Goal: Use online tool/utility

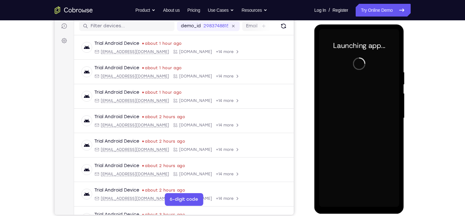
click at [358, 206] on div at bounding box center [359, 118] width 80 height 178
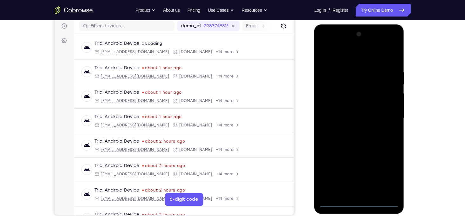
click at [360, 202] on div at bounding box center [359, 118] width 80 height 178
click at [385, 174] on div at bounding box center [359, 118] width 80 height 178
click at [337, 58] on div at bounding box center [359, 118] width 80 height 178
click at [382, 116] on div at bounding box center [359, 118] width 80 height 178
click at [353, 129] on div at bounding box center [359, 118] width 80 height 178
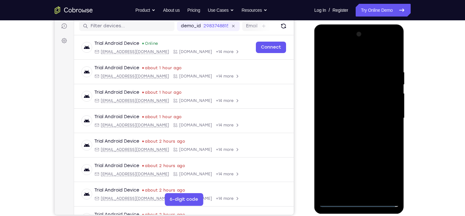
click at [349, 112] on div at bounding box center [359, 118] width 80 height 178
click at [348, 105] on div at bounding box center [359, 118] width 80 height 178
click at [389, 105] on div at bounding box center [359, 118] width 80 height 178
click at [364, 120] on div at bounding box center [359, 118] width 80 height 178
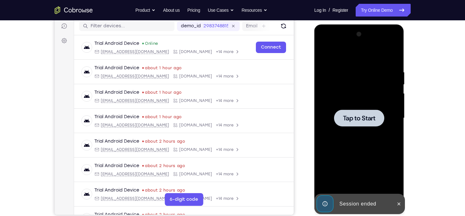
click at [364, 125] on div at bounding box center [359, 118] width 50 height 17
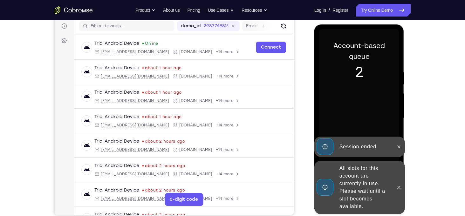
click at [398, 202] on div at bounding box center [399, 187] width 10 height 53
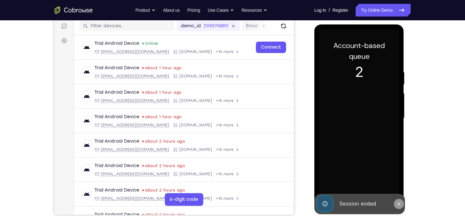
click at [398, 203] on icon at bounding box center [398, 203] width 5 height 5
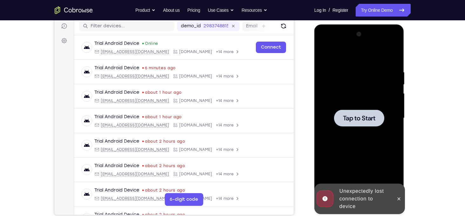
click at [350, 123] on div at bounding box center [359, 118] width 50 height 17
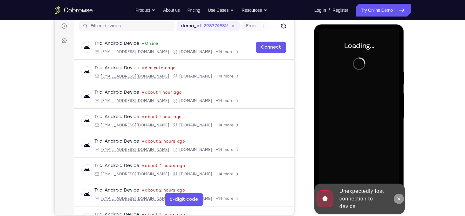
click at [400, 201] on button at bounding box center [399, 199] width 10 height 10
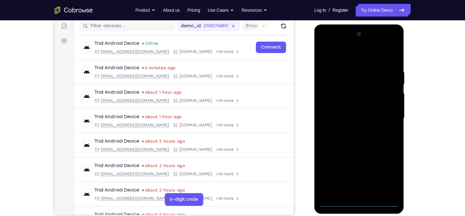
click at [356, 202] on div at bounding box center [359, 118] width 80 height 178
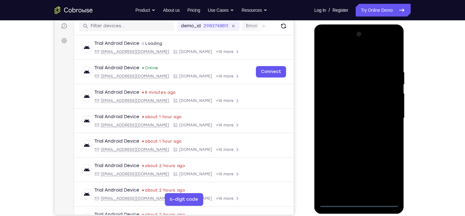
click at [392, 178] on div at bounding box center [359, 118] width 80 height 178
click at [343, 55] on div at bounding box center [359, 118] width 80 height 178
click at [385, 117] on div at bounding box center [359, 118] width 80 height 178
click at [348, 184] on div at bounding box center [359, 118] width 80 height 178
click at [352, 133] on div at bounding box center [359, 118] width 80 height 178
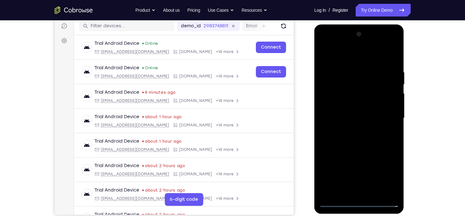
click at [344, 112] on div at bounding box center [359, 118] width 80 height 178
click at [348, 108] on div at bounding box center [359, 118] width 80 height 178
click at [356, 119] on div at bounding box center [359, 118] width 80 height 178
click at [359, 145] on div at bounding box center [359, 118] width 80 height 178
drag, startPoint x: 352, startPoint y: 59, endPoint x: 346, endPoint y: 14, distance: 45.5
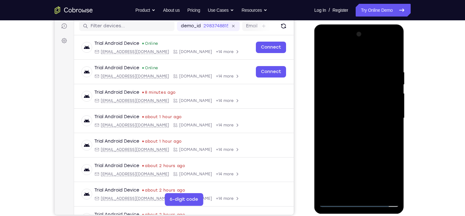
click at [346, 24] on html "Online web based iOS Simulators and Android Emulators. Run iPhone, iPad, Mobile…" at bounding box center [359, 119] width 91 height 191
click at [357, 128] on div at bounding box center [359, 118] width 80 height 178
click at [355, 70] on div at bounding box center [359, 118] width 80 height 178
click at [392, 96] on div at bounding box center [359, 118] width 80 height 178
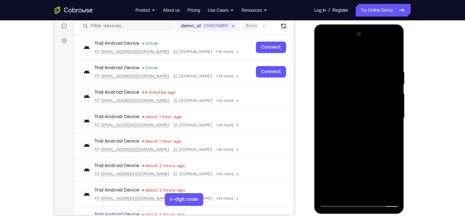
click at [392, 106] on div at bounding box center [359, 118] width 80 height 178
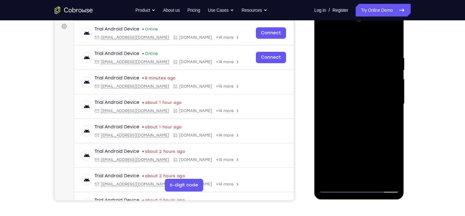
click at [391, 111] on div at bounding box center [359, 104] width 80 height 178
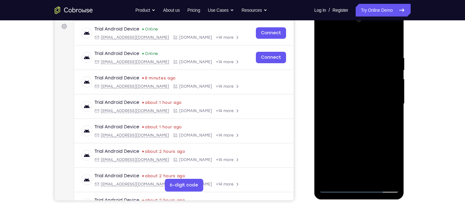
click at [391, 111] on div at bounding box center [359, 104] width 80 height 178
click at [323, 125] on div at bounding box center [359, 104] width 80 height 178
click at [375, 116] on div at bounding box center [359, 104] width 80 height 178
click at [364, 96] on div at bounding box center [359, 104] width 80 height 178
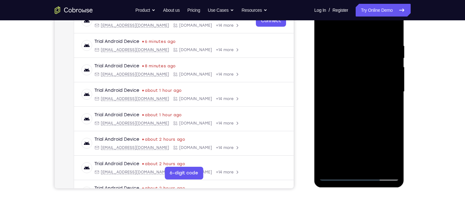
scroll to position [104, 0]
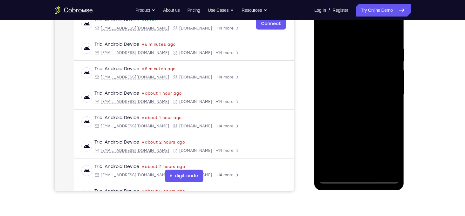
drag, startPoint x: 385, startPoint y: 93, endPoint x: 379, endPoint y: 42, distance: 51.5
click at [379, 42] on div at bounding box center [359, 95] width 80 height 178
click at [352, 135] on div at bounding box center [359, 95] width 80 height 178
drag, startPoint x: 376, startPoint y: 124, endPoint x: 371, endPoint y: 164, distance: 40.4
click at [371, 164] on div at bounding box center [359, 95] width 80 height 178
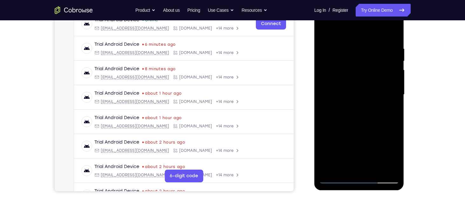
click at [396, 98] on div at bounding box center [359, 95] width 80 height 178
click at [325, 29] on div at bounding box center [359, 95] width 80 height 178
click at [394, 81] on div at bounding box center [359, 95] width 80 height 178
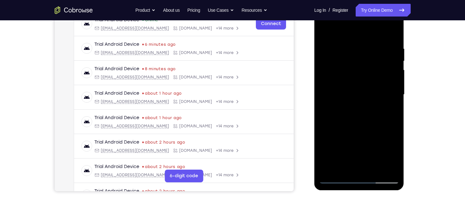
click at [394, 81] on div at bounding box center [359, 95] width 80 height 178
click at [384, 98] on div at bounding box center [359, 95] width 80 height 178
click at [391, 97] on div at bounding box center [359, 95] width 80 height 178
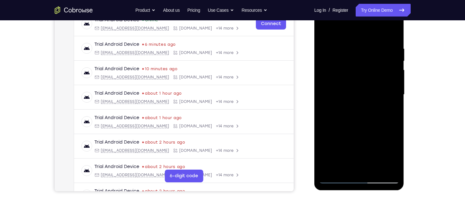
click at [391, 97] on div at bounding box center [359, 95] width 80 height 178
click at [392, 94] on div at bounding box center [359, 95] width 80 height 178
click at [393, 81] on div at bounding box center [359, 95] width 80 height 178
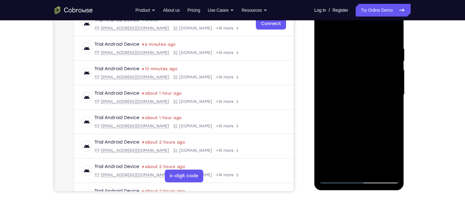
click at [393, 81] on div at bounding box center [359, 95] width 80 height 178
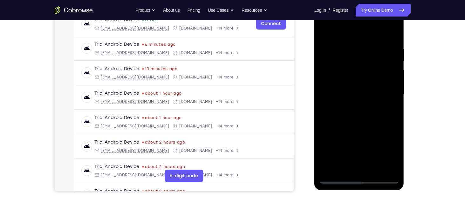
click at [393, 81] on div at bounding box center [359, 95] width 80 height 178
click at [390, 78] on div at bounding box center [359, 95] width 80 height 178
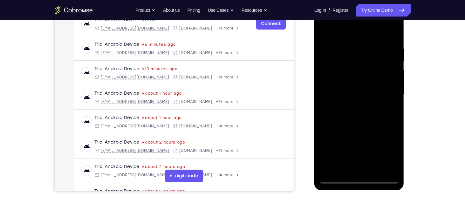
click at [390, 78] on div at bounding box center [359, 95] width 80 height 178
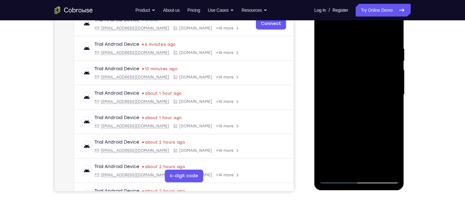
click at [390, 78] on div at bounding box center [359, 95] width 80 height 178
drag, startPoint x: 344, startPoint y: 90, endPoint x: 449, endPoint y: 87, distance: 105.5
click at [405, 87] on html "Online web based iOS Simulators and Android Emulators. Run iPhone, iPad, Mobile…" at bounding box center [359, 96] width 91 height 191
drag, startPoint x: 342, startPoint y: 91, endPoint x: 449, endPoint y: 87, distance: 107.5
click at [405, 87] on html "Online web based iOS Simulators and Android Emulators. Run iPhone, iPad, Mobile…" at bounding box center [359, 96] width 91 height 191
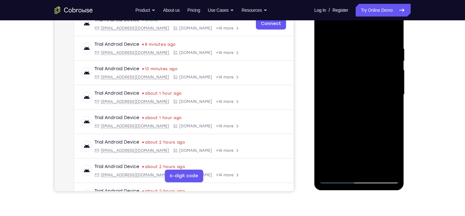
click at [392, 99] on div at bounding box center [359, 95] width 80 height 178
click at [394, 91] on div at bounding box center [359, 95] width 80 height 178
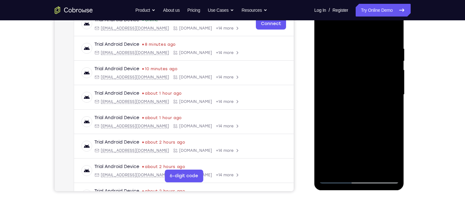
click at [394, 91] on div at bounding box center [359, 95] width 80 height 178
click at [391, 80] on div at bounding box center [359, 95] width 80 height 178
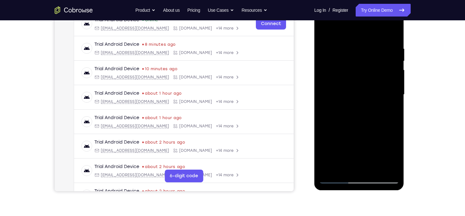
click at [391, 80] on div at bounding box center [359, 95] width 80 height 178
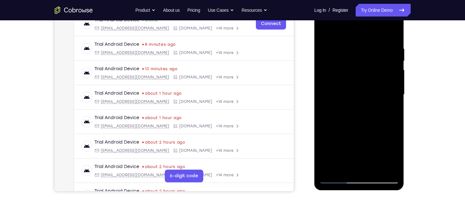
click at [391, 80] on div at bounding box center [359, 95] width 80 height 178
click at [388, 65] on div at bounding box center [359, 95] width 80 height 178
click at [391, 65] on div at bounding box center [359, 95] width 80 height 178
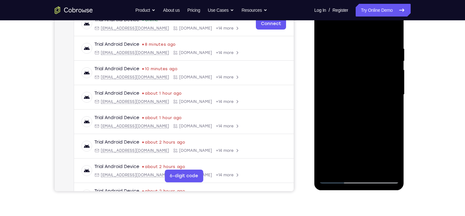
click at [391, 65] on div at bounding box center [359, 95] width 80 height 178
click at [392, 51] on div at bounding box center [359, 95] width 80 height 178
click at [391, 33] on div at bounding box center [359, 95] width 80 height 178
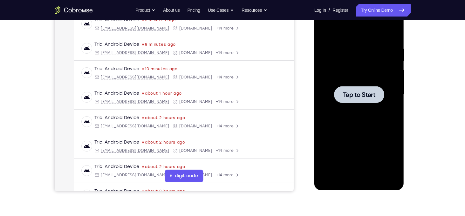
click at [357, 98] on span "Tap to Start" at bounding box center [359, 95] width 32 height 6
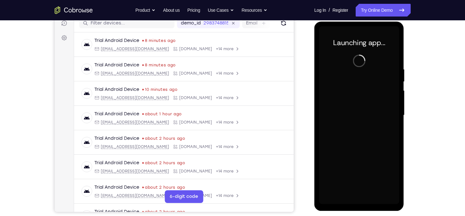
scroll to position [82, 0]
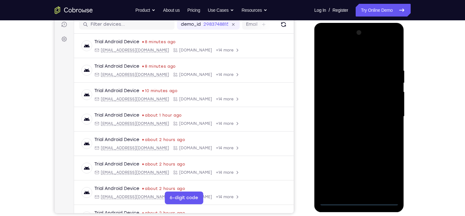
click at [358, 200] on div at bounding box center [359, 117] width 80 height 178
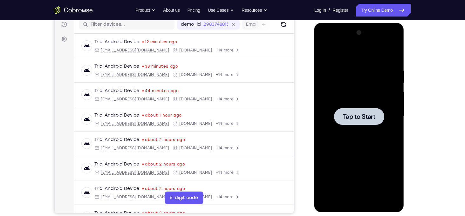
click at [360, 116] on span "Tap to Start" at bounding box center [359, 116] width 32 height 6
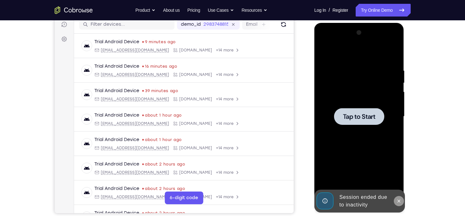
click at [399, 199] on icon at bounding box center [398, 201] width 5 height 5
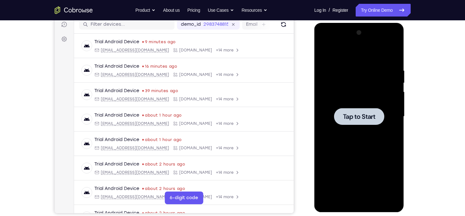
click at [356, 117] on span "Tap to Start" at bounding box center [359, 116] width 32 height 6
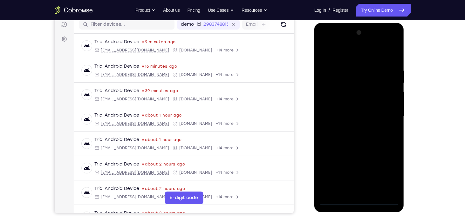
click at [358, 200] on div at bounding box center [359, 117] width 80 height 178
click at [388, 173] on div at bounding box center [359, 117] width 80 height 178
click at [334, 58] on div at bounding box center [359, 117] width 80 height 178
click at [388, 121] on div at bounding box center [359, 117] width 80 height 178
click at [354, 128] on div at bounding box center [359, 117] width 80 height 178
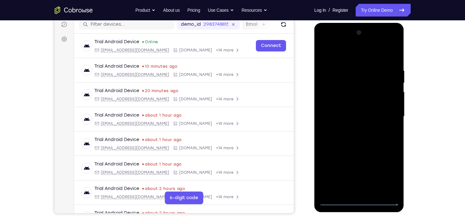
click at [348, 112] on div at bounding box center [359, 117] width 80 height 178
click at [350, 104] on div at bounding box center [359, 117] width 80 height 178
click at [360, 117] on div at bounding box center [359, 117] width 80 height 178
click at [354, 138] on div at bounding box center [359, 117] width 80 height 178
click at [366, 142] on div at bounding box center [359, 117] width 80 height 178
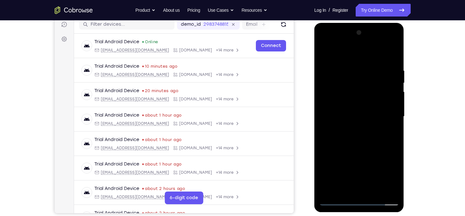
drag, startPoint x: 366, startPoint y: 142, endPoint x: 362, endPoint y: 97, distance: 46.0
click at [362, 97] on div at bounding box center [359, 117] width 80 height 178
drag, startPoint x: 362, startPoint y: 97, endPoint x: 346, endPoint y: 200, distance: 104.2
click at [346, 200] on div at bounding box center [359, 117] width 80 height 178
click at [396, 53] on div at bounding box center [359, 117] width 80 height 178
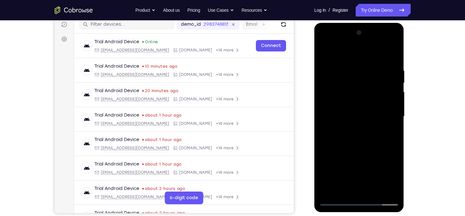
click at [343, 86] on div at bounding box center [359, 117] width 80 height 178
click at [325, 55] on div at bounding box center [359, 117] width 80 height 178
click at [325, 54] on div at bounding box center [359, 117] width 80 height 178
click at [378, 139] on div at bounding box center [359, 117] width 80 height 178
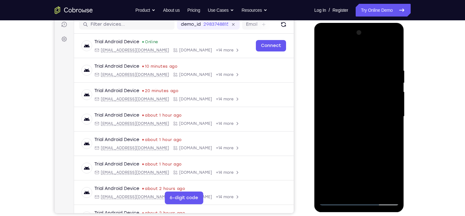
drag, startPoint x: 378, startPoint y: 139, endPoint x: 374, endPoint y: 74, distance: 65.6
click at [374, 74] on div at bounding box center [359, 117] width 80 height 178
click at [333, 140] on div at bounding box center [359, 117] width 80 height 178
click at [342, 170] on div at bounding box center [359, 117] width 80 height 178
click at [394, 180] on div at bounding box center [359, 117] width 80 height 178
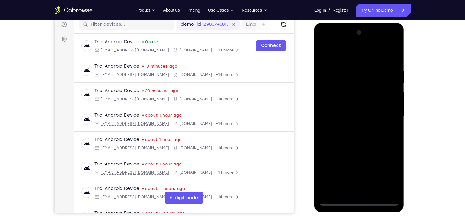
click at [394, 180] on div at bounding box center [359, 117] width 80 height 178
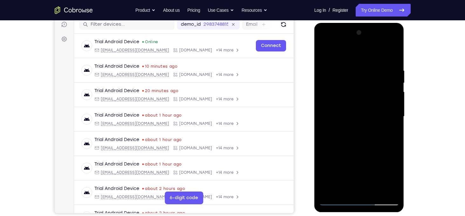
click at [345, 191] on div at bounding box center [359, 117] width 80 height 178
drag, startPoint x: 357, startPoint y: 178, endPoint x: 370, endPoint y: 84, distance: 94.9
click at [370, 84] on div at bounding box center [359, 117] width 80 height 178
drag, startPoint x: 343, startPoint y: 172, endPoint x: 357, endPoint y: 100, distance: 73.9
click at [357, 100] on div at bounding box center [359, 117] width 80 height 178
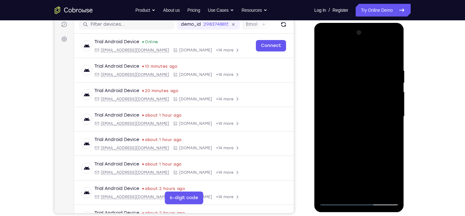
click at [325, 146] on div at bounding box center [359, 117] width 80 height 178
click at [389, 107] on div at bounding box center [359, 117] width 80 height 178
click at [324, 52] on div at bounding box center [359, 117] width 80 height 178
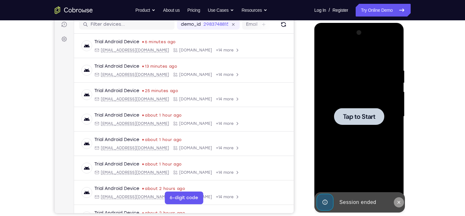
click at [397, 201] on icon at bounding box center [398, 202] width 5 height 5
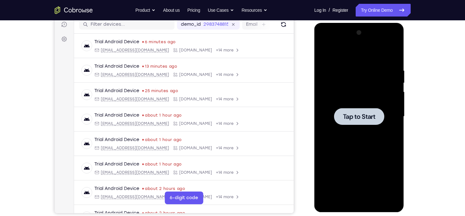
click at [356, 121] on div at bounding box center [359, 116] width 50 height 17
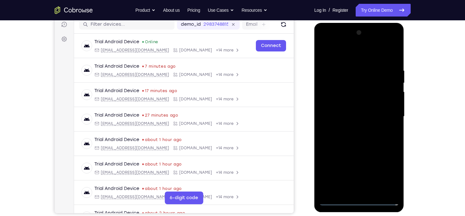
click at [355, 197] on div at bounding box center [359, 117] width 80 height 178
click at [359, 201] on div at bounding box center [359, 117] width 80 height 178
click at [383, 173] on div at bounding box center [359, 117] width 80 height 178
click at [385, 173] on div at bounding box center [359, 117] width 80 height 178
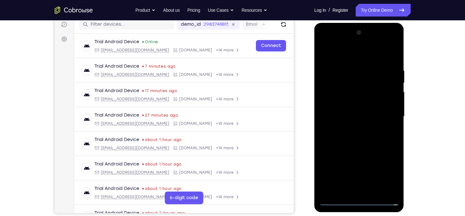
click at [335, 134] on div at bounding box center [359, 117] width 80 height 178
click at [344, 54] on div at bounding box center [359, 117] width 80 height 178
click at [373, 108] on div at bounding box center [359, 117] width 80 height 178
click at [385, 114] on div at bounding box center [359, 117] width 80 height 178
click at [352, 131] on div at bounding box center [359, 117] width 80 height 178
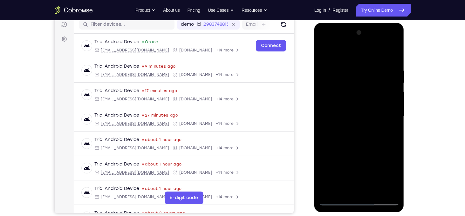
click at [354, 110] on div at bounding box center [359, 117] width 80 height 178
click at [354, 105] on div at bounding box center [359, 117] width 80 height 178
click at [361, 116] on div at bounding box center [359, 117] width 80 height 178
click at [357, 144] on div at bounding box center [359, 117] width 80 height 178
drag, startPoint x: 362, startPoint y: 59, endPoint x: 348, endPoint y: 6, distance: 54.3
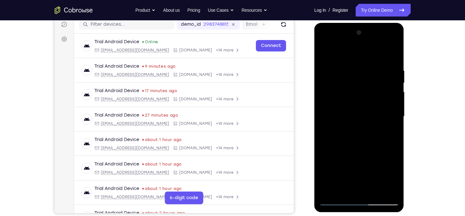
click at [348, 23] on html "Online web based iOS Simulators and Android Emulators. Run iPhone, iPad, Mobile…" at bounding box center [359, 118] width 91 height 191
drag, startPoint x: 358, startPoint y: 133, endPoint x: 358, endPoint y: 96, distance: 37.5
click at [358, 96] on div at bounding box center [359, 117] width 80 height 178
drag, startPoint x: 368, startPoint y: 111, endPoint x: 373, endPoint y: 174, distance: 63.1
click at [373, 174] on div at bounding box center [359, 117] width 80 height 178
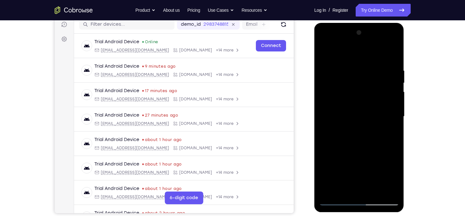
click at [351, 72] on div at bounding box center [359, 117] width 80 height 178
click at [392, 188] on div at bounding box center [359, 117] width 80 height 178
click at [390, 157] on div at bounding box center [359, 117] width 80 height 178
click at [327, 133] on div at bounding box center [359, 117] width 80 height 178
click at [347, 190] on div at bounding box center [359, 117] width 80 height 178
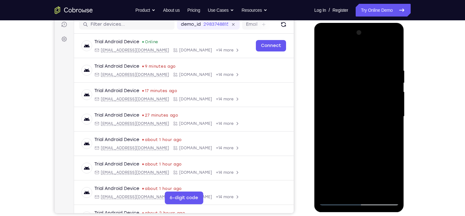
click at [345, 190] on div at bounding box center [359, 117] width 80 height 178
click at [378, 163] on div at bounding box center [359, 117] width 80 height 178
click at [370, 112] on div at bounding box center [359, 117] width 80 height 178
click at [382, 191] on div at bounding box center [359, 117] width 80 height 178
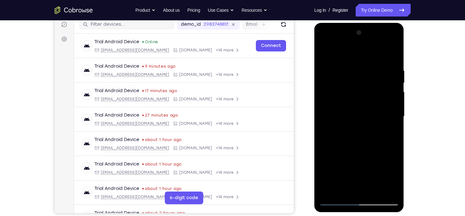
click at [392, 188] on div at bounding box center [359, 117] width 80 height 178
click at [380, 140] on div at bounding box center [359, 117] width 80 height 178
click at [392, 124] on div at bounding box center [359, 117] width 80 height 178
click at [391, 81] on div at bounding box center [359, 117] width 80 height 178
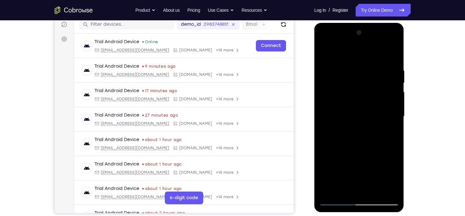
click at [390, 55] on div at bounding box center [359, 117] width 80 height 178
click at [352, 61] on div at bounding box center [359, 117] width 80 height 178
click at [392, 53] on div at bounding box center [359, 117] width 80 height 178
drag, startPoint x: 372, startPoint y: 69, endPoint x: 379, endPoint y: 232, distance: 163.8
click at [379, 214] on html "Online web based iOS Simulators and Android Emulators. Run iPhone, iPad, Mobile…" at bounding box center [359, 118] width 91 height 191
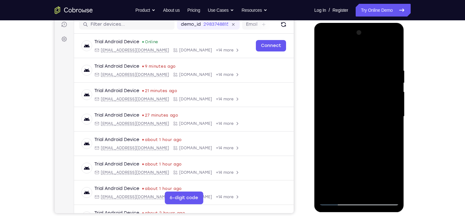
drag, startPoint x: 363, startPoint y: 95, endPoint x: 371, endPoint y: 232, distance: 137.2
click at [371, 214] on html "Online web based iOS Simulators and Android Emulators. Run iPhone, iPad, Mobile…" at bounding box center [359, 118] width 91 height 191
drag, startPoint x: 363, startPoint y: 85, endPoint x: 361, endPoint y: 232, distance: 147.1
click at [361, 214] on html "Online web based iOS Simulators and Android Emulators. Run iPhone, iPad, Mobile…" at bounding box center [359, 118] width 91 height 191
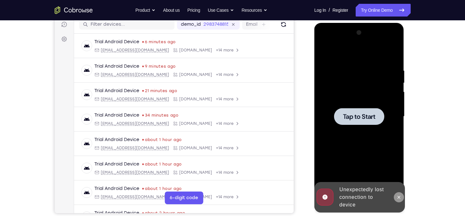
click at [397, 195] on icon at bounding box center [398, 197] width 5 height 5
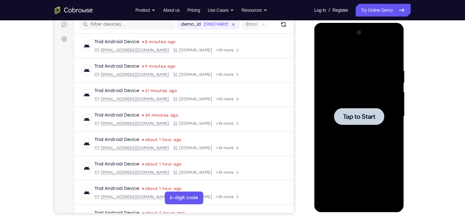
click at [362, 121] on div at bounding box center [359, 116] width 50 height 17
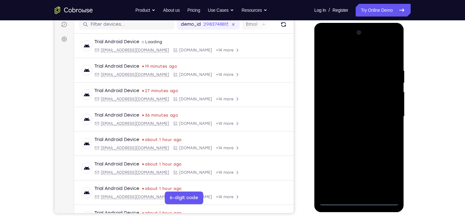
click at [359, 199] on div at bounding box center [359, 117] width 80 height 178
click at [387, 176] on div at bounding box center [359, 117] width 80 height 178
click at [337, 54] on div at bounding box center [359, 117] width 80 height 178
click at [386, 116] on div at bounding box center [359, 117] width 80 height 178
click at [354, 128] on div at bounding box center [359, 117] width 80 height 178
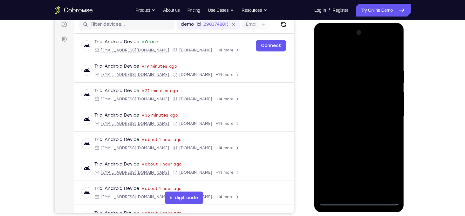
click at [351, 106] on div at bounding box center [359, 117] width 80 height 178
click at [350, 103] on div at bounding box center [359, 117] width 80 height 178
click at [389, 102] on div at bounding box center [359, 117] width 80 height 178
click at [371, 117] on div at bounding box center [359, 117] width 80 height 178
click at [344, 146] on div at bounding box center [359, 117] width 80 height 178
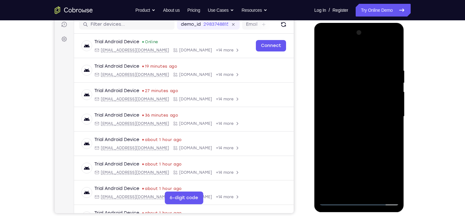
click at [376, 192] on div at bounding box center [359, 117] width 80 height 178
click at [363, 148] on div at bounding box center [359, 117] width 80 height 178
click at [357, 110] on div at bounding box center [359, 117] width 80 height 178
click at [350, 153] on div at bounding box center [359, 117] width 80 height 178
click at [361, 156] on div at bounding box center [359, 117] width 80 height 178
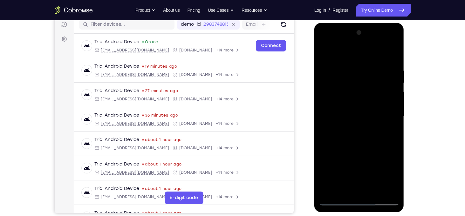
click at [395, 118] on div at bounding box center [359, 117] width 80 height 178
click at [343, 187] on div at bounding box center [359, 117] width 80 height 178
click at [375, 152] on div at bounding box center [359, 117] width 80 height 178
drag, startPoint x: 335, startPoint y: 178, endPoint x: 347, endPoint y: 141, distance: 38.6
click at [347, 141] on div at bounding box center [359, 117] width 80 height 178
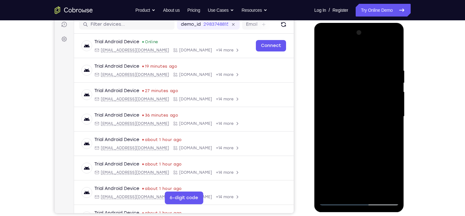
click at [325, 163] on div at bounding box center [359, 117] width 80 height 178
click at [389, 129] on div at bounding box center [359, 117] width 80 height 178
click at [325, 56] on div at bounding box center [359, 117] width 80 height 178
drag, startPoint x: 340, startPoint y: 156, endPoint x: 354, endPoint y: 83, distance: 73.9
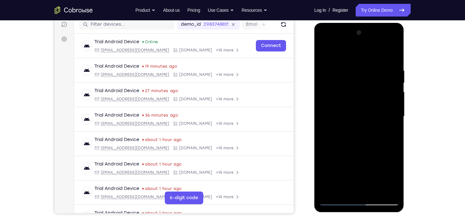
click at [354, 83] on div at bounding box center [359, 117] width 80 height 178
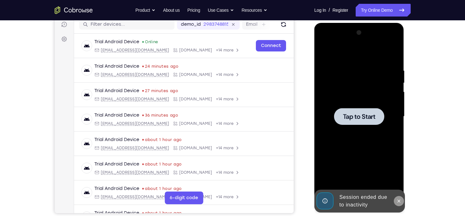
click at [399, 203] on button at bounding box center [399, 201] width 10 height 10
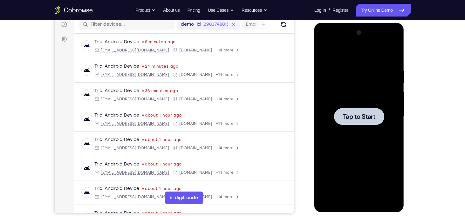
click at [361, 122] on div at bounding box center [359, 116] width 50 height 17
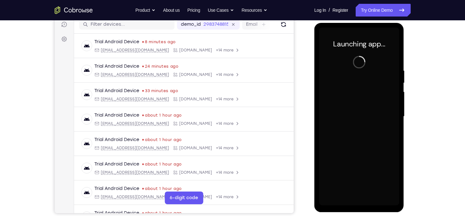
click at [360, 204] on div at bounding box center [359, 117] width 80 height 178
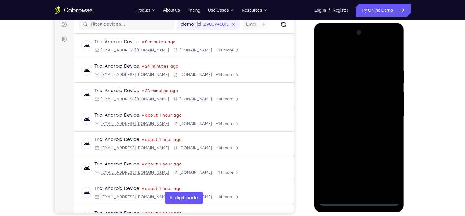
click at [362, 203] on div at bounding box center [359, 117] width 80 height 178
click at [360, 200] on div at bounding box center [359, 117] width 80 height 178
click at [390, 170] on div at bounding box center [359, 117] width 80 height 178
click at [337, 52] on div at bounding box center [359, 117] width 80 height 178
click at [386, 115] on div at bounding box center [359, 117] width 80 height 178
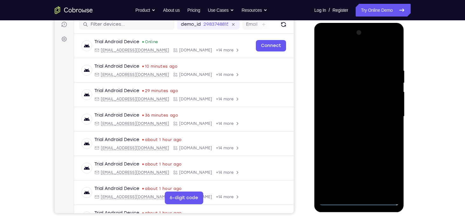
click at [351, 192] on div at bounding box center [359, 117] width 80 height 178
click at [348, 102] on div at bounding box center [359, 117] width 80 height 178
click at [349, 111] on div at bounding box center [359, 117] width 80 height 178
click at [359, 102] on div at bounding box center [359, 117] width 80 height 178
click at [353, 68] on div at bounding box center [359, 117] width 80 height 178
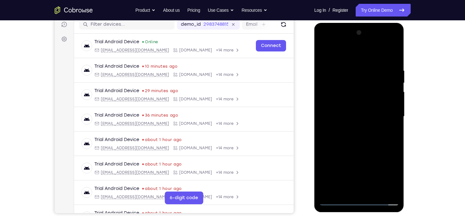
click at [390, 103] on div at bounding box center [359, 117] width 80 height 178
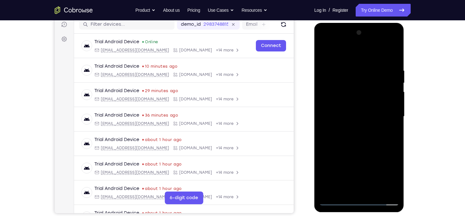
click at [390, 103] on div at bounding box center [359, 117] width 80 height 178
click at [389, 107] on div at bounding box center [359, 117] width 80 height 178
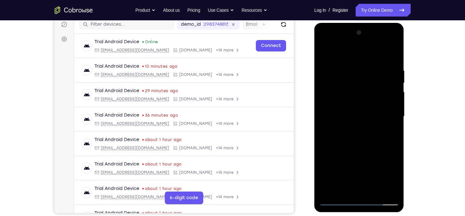
drag, startPoint x: 331, startPoint y: 127, endPoint x: 471, endPoint y: 115, distance: 140.3
click at [405, 115] on html "Online web based iOS Simulators and Android Emulators. Run iPhone, iPad, Mobile…" at bounding box center [359, 118] width 91 height 191
click at [394, 118] on div at bounding box center [359, 117] width 80 height 178
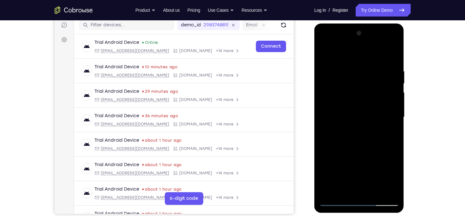
click at [392, 108] on div at bounding box center [359, 117] width 80 height 178
click at [391, 113] on div at bounding box center [359, 117] width 80 height 178
click at [333, 123] on div at bounding box center [359, 117] width 80 height 178
click at [389, 116] on div at bounding box center [359, 117] width 80 height 178
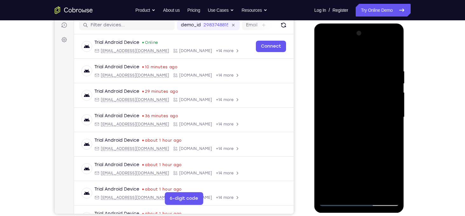
click at [389, 116] on div at bounding box center [359, 117] width 80 height 178
click at [394, 121] on div at bounding box center [359, 117] width 80 height 178
click at [393, 56] on div at bounding box center [359, 117] width 80 height 178
click at [371, 122] on div at bounding box center [359, 117] width 80 height 178
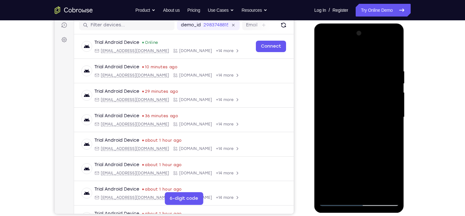
click at [371, 122] on div at bounding box center [359, 117] width 80 height 178
drag, startPoint x: 371, startPoint y: 122, endPoint x: 366, endPoint y: 46, distance: 75.5
click at [366, 46] on div at bounding box center [359, 117] width 80 height 178
drag, startPoint x: 380, startPoint y: 134, endPoint x: 386, endPoint y: 75, distance: 59.7
click at [386, 75] on div at bounding box center [359, 117] width 80 height 178
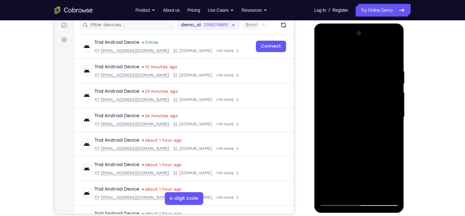
drag, startPoint x: 374, startPoint y: 166, endPoint x: 375, endPoint y: 57, distance: 109.6
click at [375, 57] on div at bounding box center [359, 117] width 80 height 178
drag, startPoint x: 372, startPoint y: 161, endPoint x: 383, endPoint y: 65, distance: 97.2
click at [383, 65] on div at bounding box center [359, 117] width 80 height 178
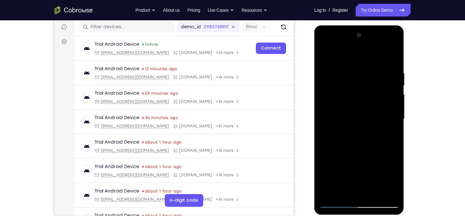
click at [373, 137] on div at bounding box center [359, 119] width 80 height 178
drag, startPoint x: 366, startPoint y: 167, endPoint x: 727, endPoint y: 79, distance: 371.0
click at [405, 54] on html "Online web based iOS Simulators and Android Emulators. Run iPhone, iPad, Mobile…" at bounding box center [359, 120] width 91 height 191
drag, startPoint x: 368, startPoint y: 165, endPoint x: 376, endPoint y: 99, distance: 66.5
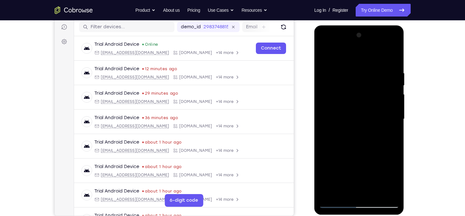
click at [376, 99] on div at bounding box center [359, 119] width 80 height 178
click at [395, 81] on div at bounding box center [359, 119] width 80 height 178
click at [394, 81] on div at bounding box center [359, 119] width 80 height 178
drag, startPoint x: 381, startPoint y: 97, endPoint x: 380, endPoint y: 121, distance: 24.2
click at [380, 121] on div at bounding box center [359, 119] width 80 height 178
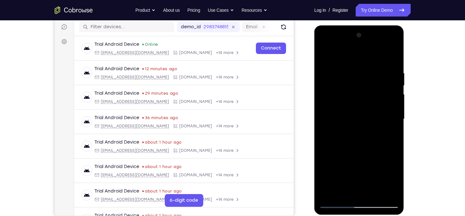
click at [325, 106] on div at bounding box center [359, 119] width 80 height 178
drag, startPoint x: 356, startPoint y: 105, endPoint x: 365, endPoint y: 132, distance: 28.7
click at [365, 132] on div at bounding box center [359, 119] width 80 height 178
click at [392, 132] on div at bounding box center [359, 119] width 80 height 178
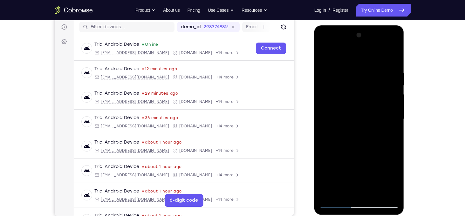
click at [394, 132] on div at bounding box center [359, 119] width 80 height 178
click at [324, 130] on div at bounding box center [359, 119] width 80 height 178
click at [323, 129] on div at bounding box center [359, 119] width 80 height 178
click at [324, 130] on div at bounding box center [359, 119] width 80 height 178
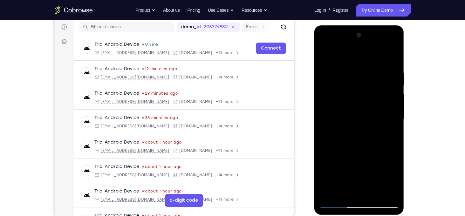
drag, startPoint x: 358, startPoint y: 152, endPoint x: 355, endPoint y: 121, distance: 31.3
click at [355, 121] on div at bounding box center [359, 119] width 80 height 178
click at [357, 116] on div at bounding box center [359, 119] width 80 height 178
drag, startPoint x: 367, startPoint y: 170, endPoint x: 416, endPoint y: 51, distance: 128.5
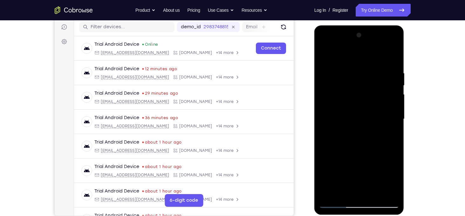
click at [405, 51] on html "Online web based iOS Simulators and Android Emulators. Run iPhone, iPad, Mobile…" at bounding box center [359, 120] width 91 height 191
click at [357, 137] on div at bounding box center [359, 119] width 80 height 178
drag, startPoint x: 357, startPoint y: 137, endPoint x: 443, endPoint y: 46, distance: 124.7
click at [405, 46] on html "Online web based iOS Simulators and Android Emulators. Run iPhone, iPad, Mobile…" at bounding box center [359, 120] width 91 height 191
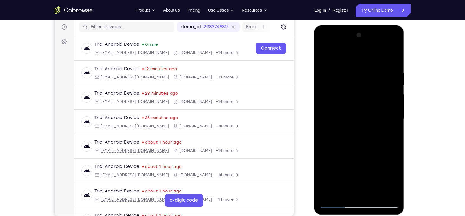
drag, startPoint x: 366, startPoint y: 148, endPoint x: 440, endPoint y: 47, distance: 125.7
click at [405, 47] on html "Online web based iOS Simulators and Android Emulators. Run iPhone, iPad, Mobile…" at bounding box center [359, 120] width 91 height 191
drag, startPoint x: 367, startPoint y: 137, endPoint x: 399, endPoint y: 88, distance: 58.7
click at [399, 88] on div at bounding box center [359, 119] width 90 height 189
click at [323, 160] on div at bounding box center [359, 119] width 80 height 178
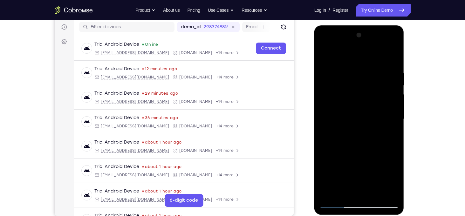
drag, startPoint x: 367, startPoint y: 165, endPoint x: 443, endPoint y: 34, distance: 150.5
click at [405, 34] on html "Online web based iOS Simulators and Android Emulators. Run iPhone, iPad, Mobile…" at bounding box center [359, 120] width 91 height 191
click at [328, 127] on div at bounding box center [359, 119] width 80 height 178
drag, startPoint x: 363, startPoint y: 142, endPoint x: 427, endPoint y: 52, distance: 110.9
click at [405, 52] on html "Online web based iOS Simulators and Android Emulators. Run iPhone, iPad, Mobile…" at bounding box center [359, 120] width 91 height 191
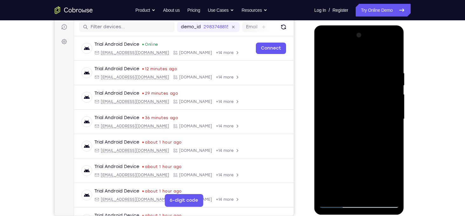
click at [325, 154] on div at bounding box center [359, 119] width 80 height 178
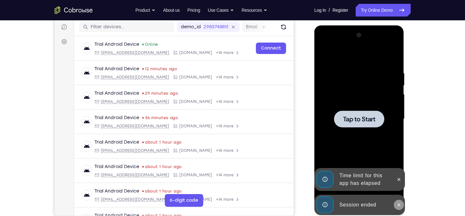
click at [395, 205] on button at bounding box center [399, 205] width 10 height 10
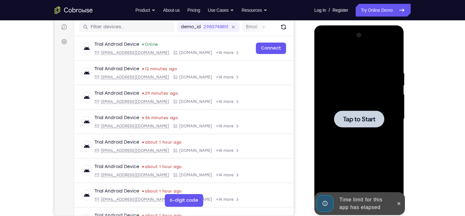
click at [400, 205] on icon at bounding box center [398, 203] width 5 height 5
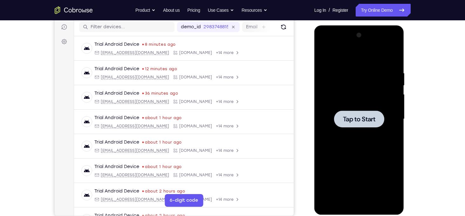
click at [362, 123] on div at bounding box center [359, 119] width 50 height 17
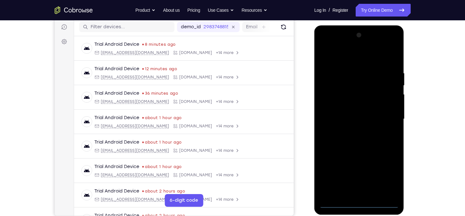
click at [360, 206] on div at bounding box center [359, 119] width 80 height 178
click at [389, 181] on div at bounding box center [359, 119] width 80 height 178
click at [337, 55] on div at bounding box center [359, 119] width 80 height 178
click at [383, 117] on div at bounding box center [359, 119] width 80 height 178
click at [364, 186] on div at bounding box center [359, 119] width 80 height 178
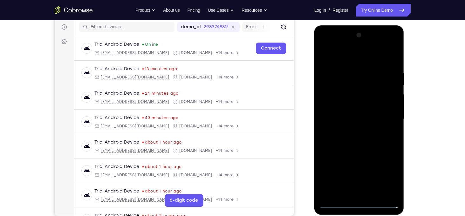
click at [353, 131] on div at bounding box center [359, 119] width 80 height 178
click at [351, 108] on div at bounding box center [359, 119] width 80 height 178
click at [351, 114] on div at bounding box center [359, 119] width 80 height 178
click at [381, 113] on div at bounding box center [359, 119] width 80 height 178
click at [359, 132] on div at bounding box center [359, 119] width 80 height 178
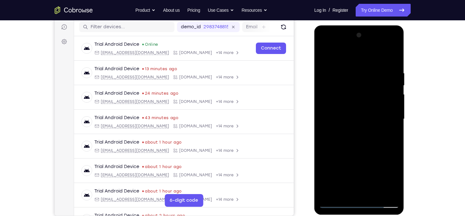
click at [361, 107] on div at bounding box center [359, 119] width 80 height 178
click at [363, 104] on div at bounding box center [359, 119] width 80 height 178
click at [378, 192] on div at bounding box center [359, 119] width 80 height 178
click at [369, 154] on div at bounding box center [359, 119] width 80 height 178
click at [333, 194] on div at bounding box center [359, 119] width 80 height 178
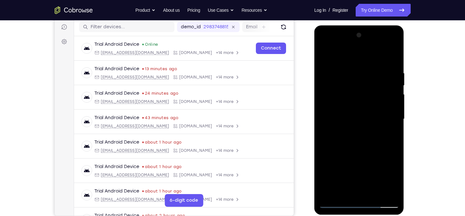
click at [337, 57] on div at bounding box center [359, 119] width 80 height 178
click at [330, 74] on div at bounding box center [359, 119] width 80 height 178
click at [394, 57] on div at bounding box center [359, 119] width 80 height 178
click at [323, 55] on div at bounding box center [359, 119] width 80 height 178
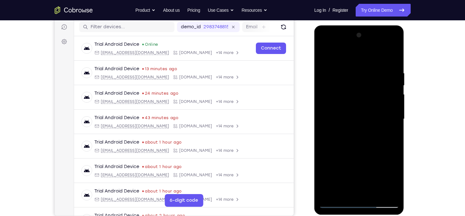
click at [355, 108] on div at bounding box center [359, 119] width 80 height 178
click at [354, 136] on div at bounding box center [359, 119] width 80 height 178
click at [370, 136] on div at bounding box center [359, 119] width 80 height 178
click at [392, 177] on div at bounding box center [359, 119] width 80 height 178
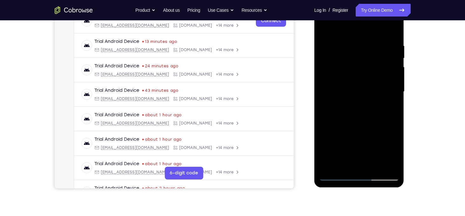
scroll to position [107, 0]
click at [343, 165] on div at bounding box center [359, 92] width 80 height 178
click at [377, 128] on div at bounding box center [359, 92] width 80 height 178
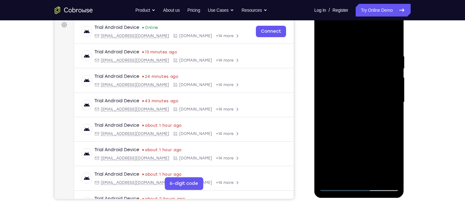
scroll to position [81, 0]
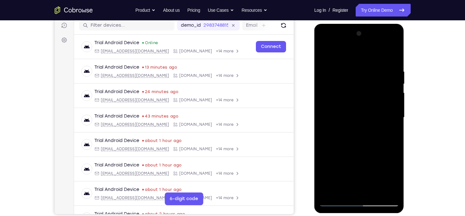
drag, startPoint x: 363, startPoint y: 171, endPoint x: 380, endPoint y: 44, distance: 128.9
click at [380, 44] on div at bounding box center [359, 118] width 80 height 178
click at [327, 170] on div at bounding box center [359, 118] width 80 height 178
click at [391, 127] on div at bounding box center [359, 118] width 80 height 178
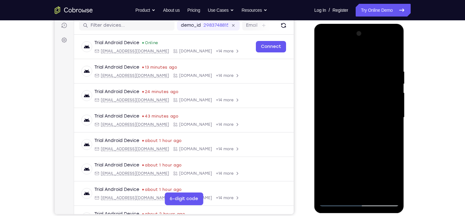
click at [324, 55] on div at bounding box center [359, 118] width 80 height 178
click at [327, 55] on div at bounding box center [359, 118] width 80 height 178
click at [350, 73] on div at bounding box center [359, 118] width 80 height 178
click at [367, 111] on div at bounding box center [359, 118] width 80 height 178
click at [351, 190] on div at bounding box center [359, 118] width 80 height 178
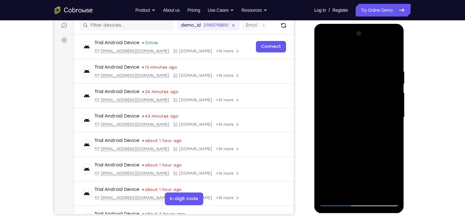
click at [343, 190] on div at bounding box center [359, 118] width 80 height 178
click at [333, 154] on div at bounding box center [359, 118] width 80 height 178
click at [358, 119] on div at bounding box center [359, 118] width 80 height 178
click at [371, 192] on div at bounding box center [359, 118] width 80 height 178
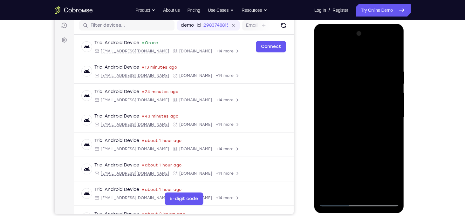
click at [391, 189] on div at bounding box center [359, 118] width 80 height 178
click at [326, 113] on div at bounding box center [359, 118] width 80 height 178
click at [390, 76] on div at bounding box center [359, 118] width 80 height 178
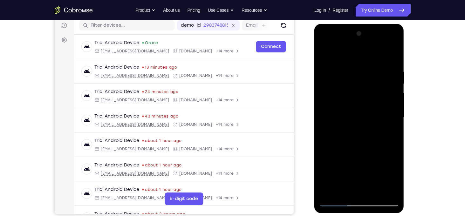
click at [390, 76] on div at bounding box center [359, 118] width 80 height 178
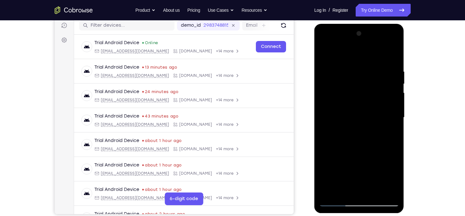
click at [390, 76] on div at bounding box center [359, 118] width 80 height 178
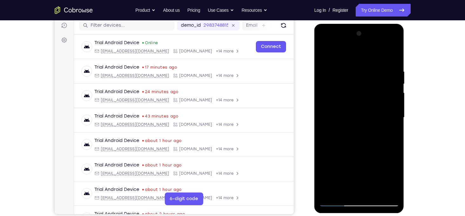
click at [390, 76] on div at bounding box center [359, 118] width 80 height 178
click at [388, 79] on div at bounding box center [359, 118] width 80 height 178
click at [391, 89] on div at bounding box center [359, 118] width 80 height 178
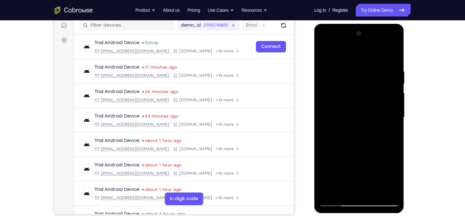
click at [391, 89] on div at bounding box center [359, 118] width 80 height 178
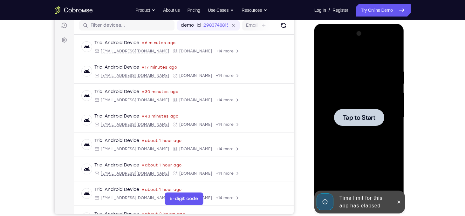
click at [353, 123] on div at bounding box center [359, 117] width 50 height 17
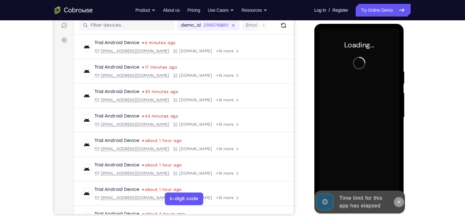
click at [398, 200] on icon at bounding box center [398, 202] width 5 height 5
